Goal: Information Seeking & Learning: Learn about a topic

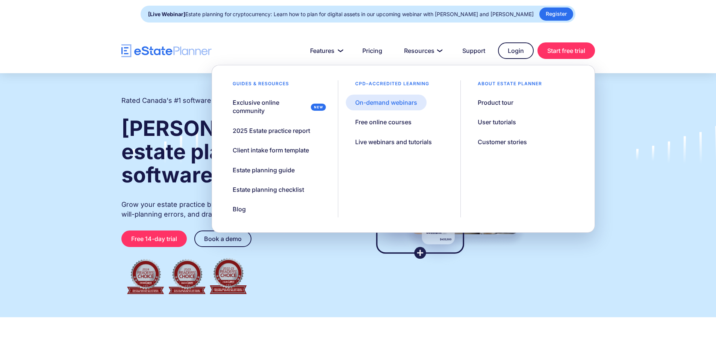
click at [373, 104] on div "On-demand webinars" at bounding box center [386, 102] width 62 height 8
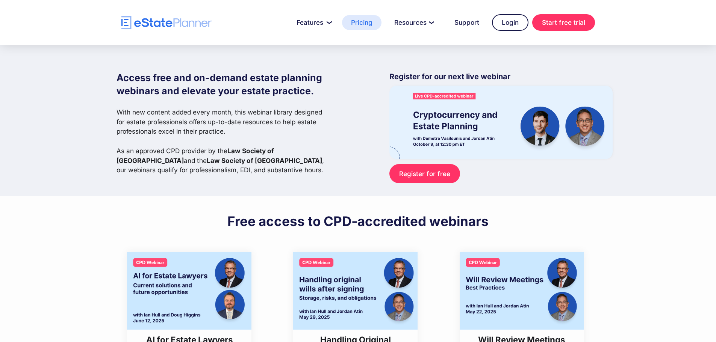
click at [368, 23] on link "Pricing" at bounding box center [361, 22] width 39 height 15
